Goal: Transaction & Acquisition: Purchase product/service

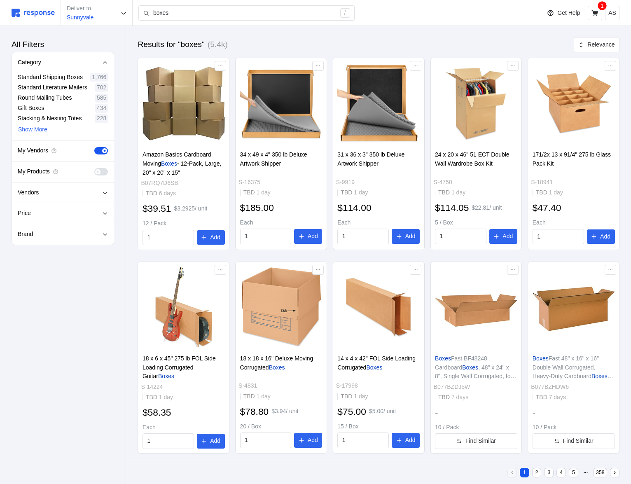
click at [49, 15] on img at bounding box center [33, 13] width 43 height 9
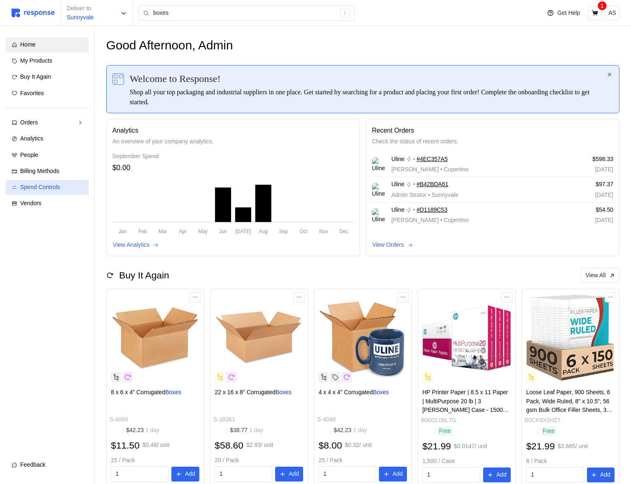
click at [52, 191] on div "Spend Controls" at bounding box center [51, 187] width 63 height 9
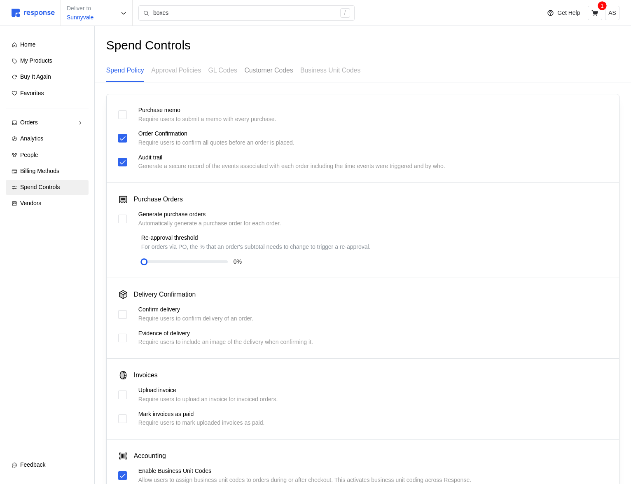
click at [293, 73] on p "Customer Codes" at bounding box center [268, 70] width 49 height 10
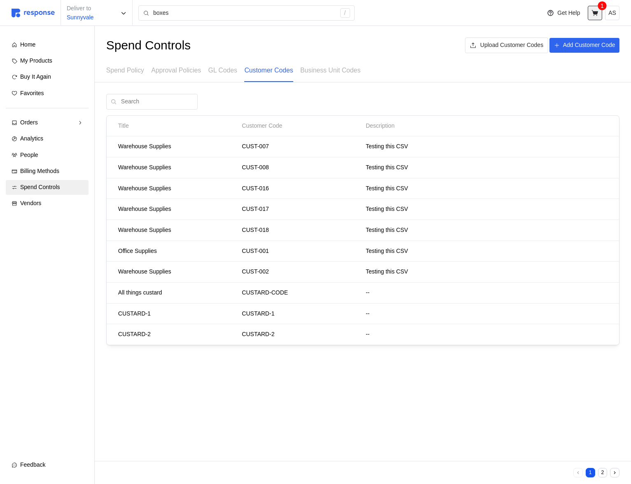
click at [598, 15] on icon at bounding box center [594, 12] width 7 height 7
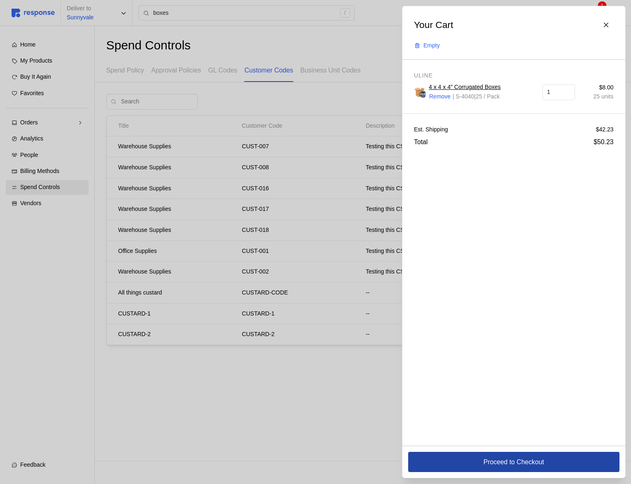
click at [488, 466] on p "Proceed to Checkout" at bounding box center [513, 462] width 61 height 10
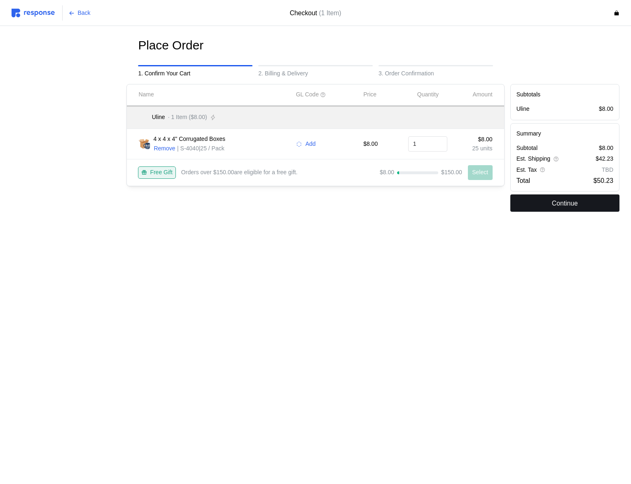
click at [561, 205] on p "Continue" at bounding box center [565, 203] width 26 height 10
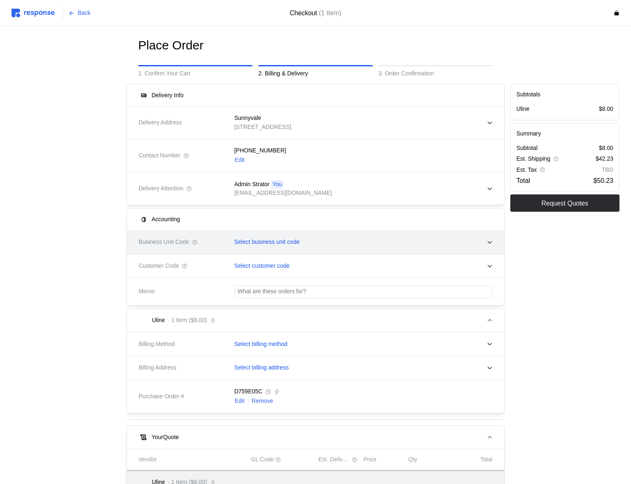
click at [295, 246] on p "Select business unit code" at bounding box center [266, 242] width 65 height 9
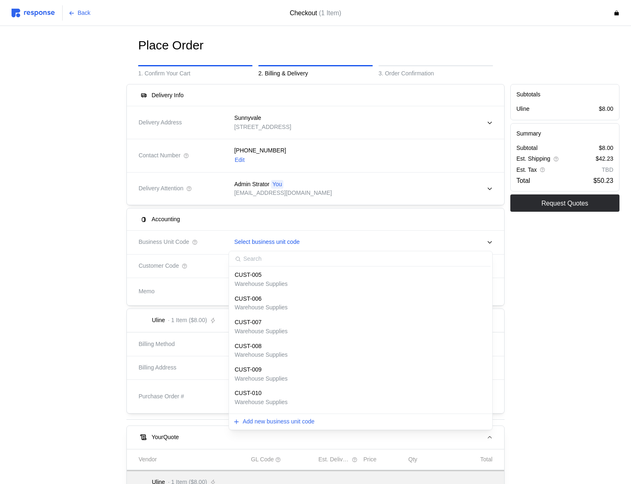
click at [85, 281] on div at bounding box center [66, 346] width 115 height 530
